Goal: Navigation & Orientation: Find specific page/section

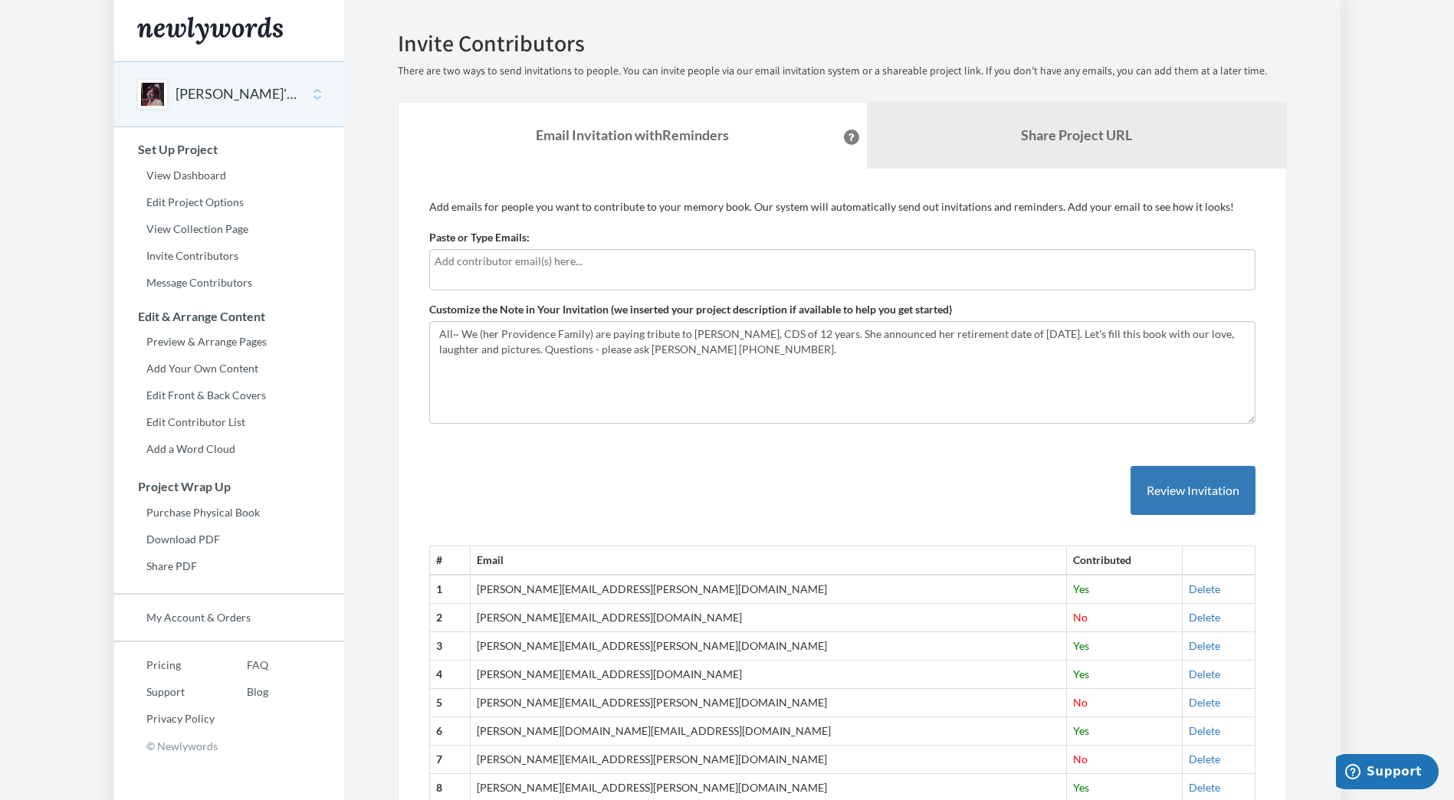
click at [312, 96] on div "[PERSON_NAME]'s Amazing Nursing Career - 47 years" at bounding box center [229, 94] width 230 height 66
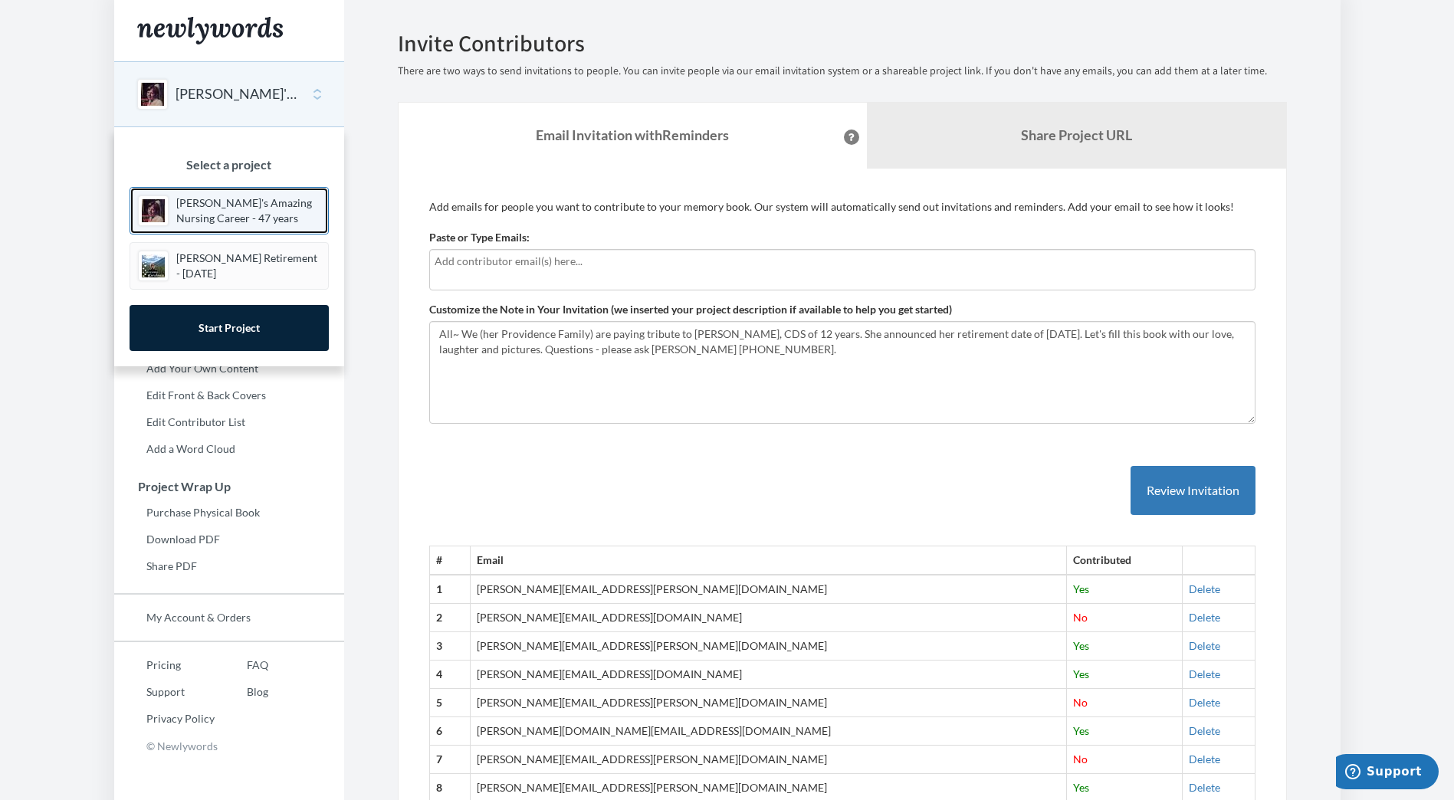
click at [271, 218] on p "[PERSON_NAME]'s Amazing Nursing Career - 47 years" at bounding box center [248, 210] width 144 height 31
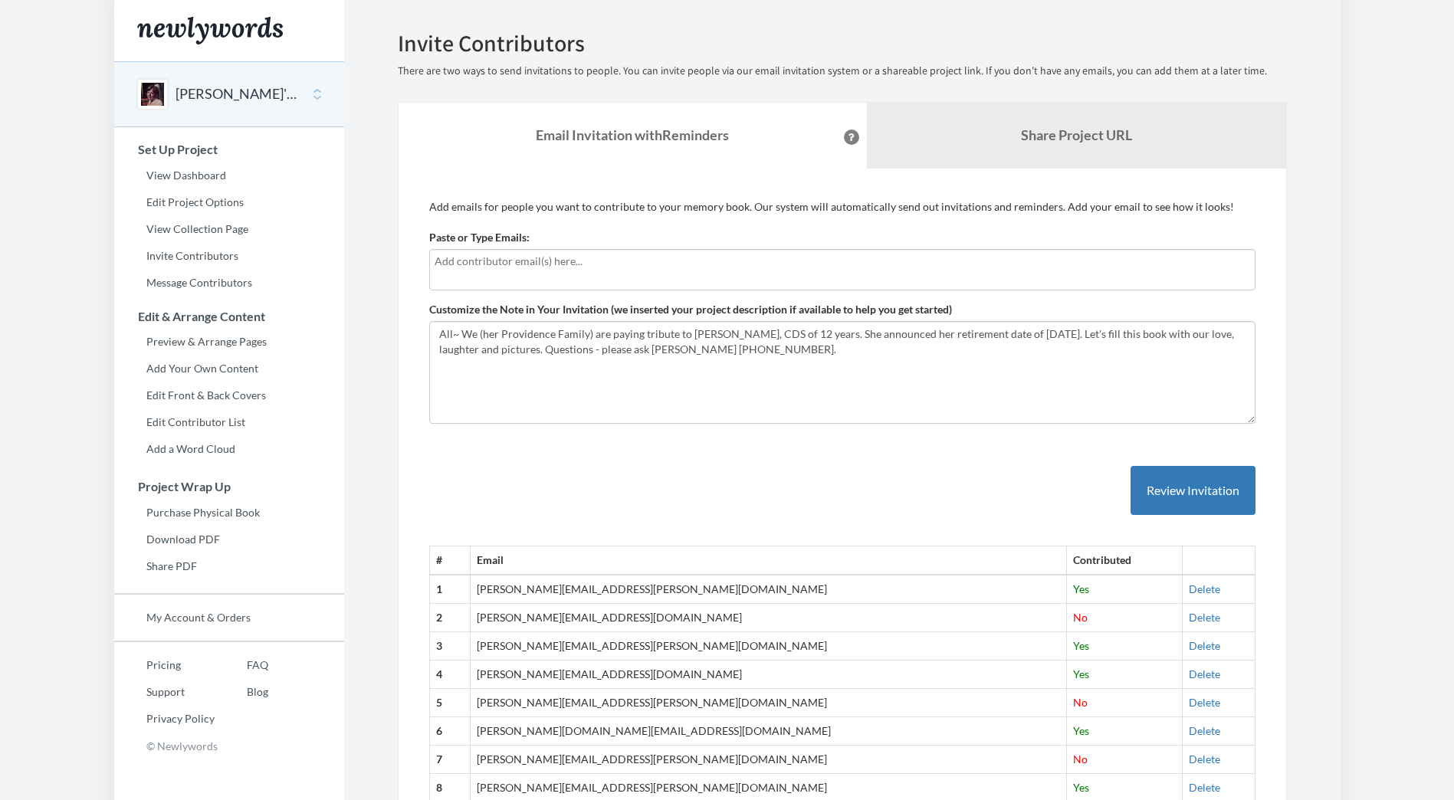
click at [208, 97] on button "[PERSON_NAME]'s Amazing Nursing Career - 47 years" at bounding box center [237, 94] width 124 height 20
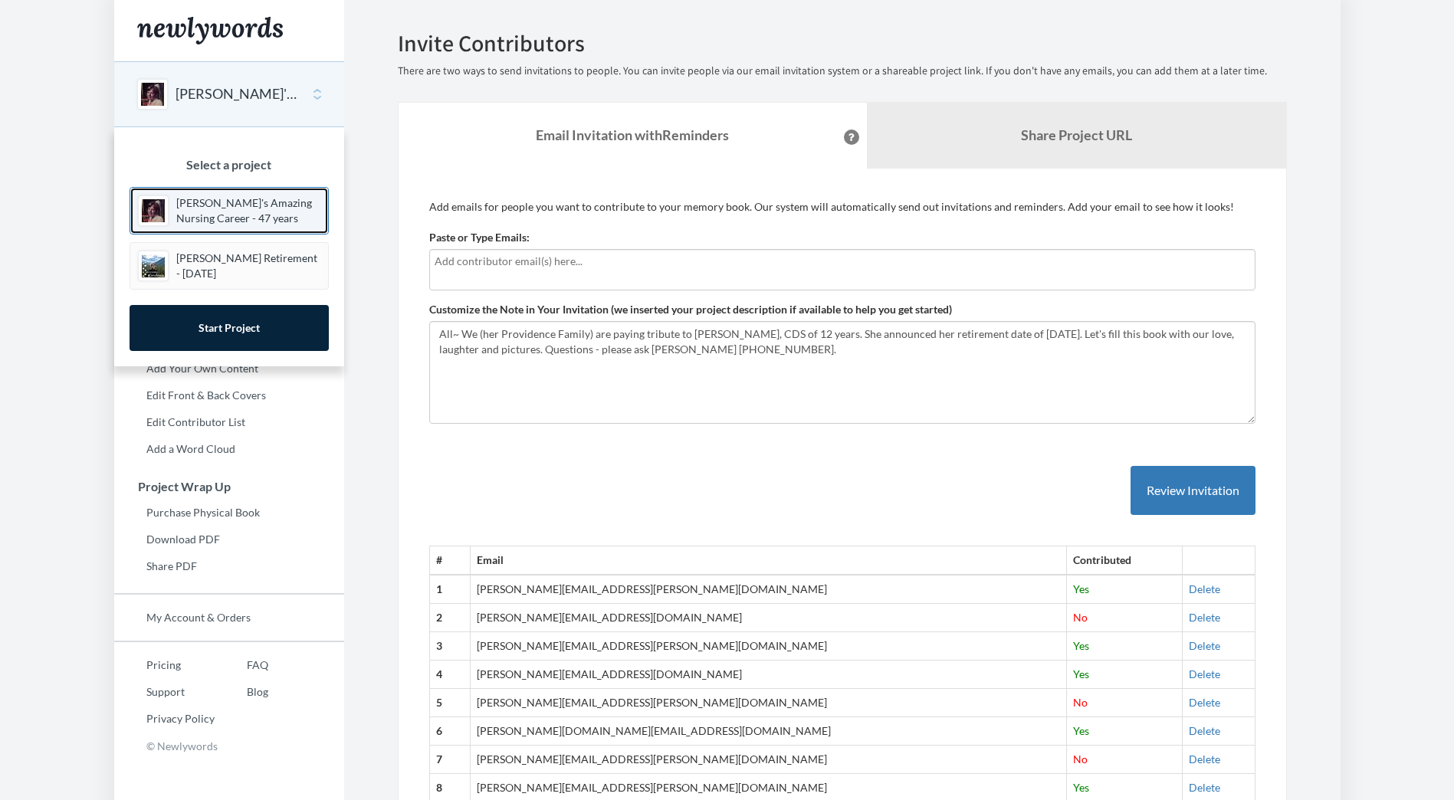
click at [211, 219] on p "[PERSON_NAME]'s Amazing Nursing Career - 47 years" at bounding box center [248, 210] width 144 height 31
